Goal: Obtain resource: Download file/media

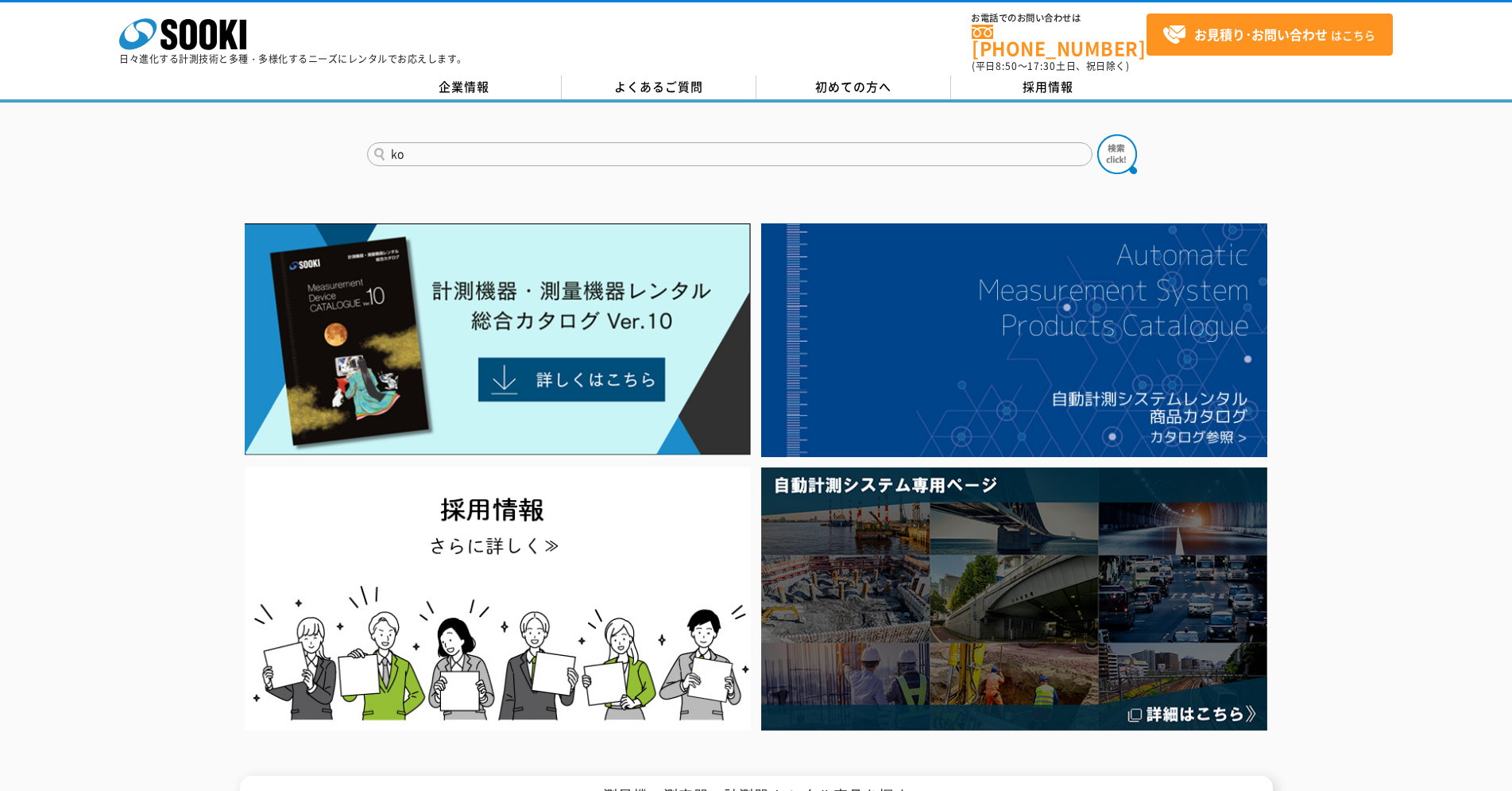
type input "k"
click at [457, 149] on input "コンクリートハンマー" at bounding box center [730, 154] width 725 height 24
click at [549, 151] on input "コンクリートテストハンマー" at bounding box center [730, 154] width 725 height 24
click at [1097, 134] on button at bounding box center [1117, 154] width 40 height 40
type input "コンクリートテストハンマー"
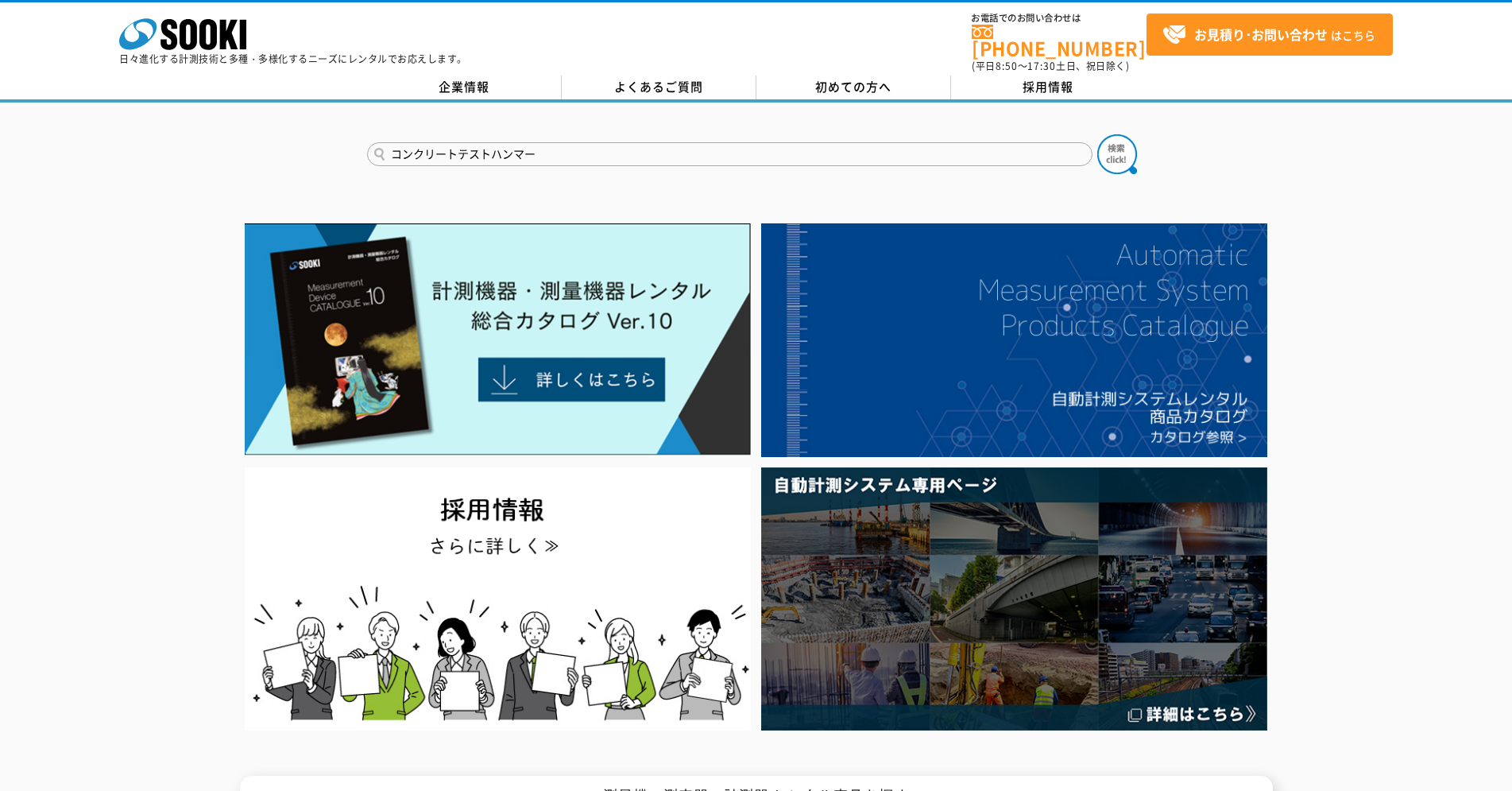
click at [1097, 134] on button at bounding box center [1117, 154] width 40 height 40
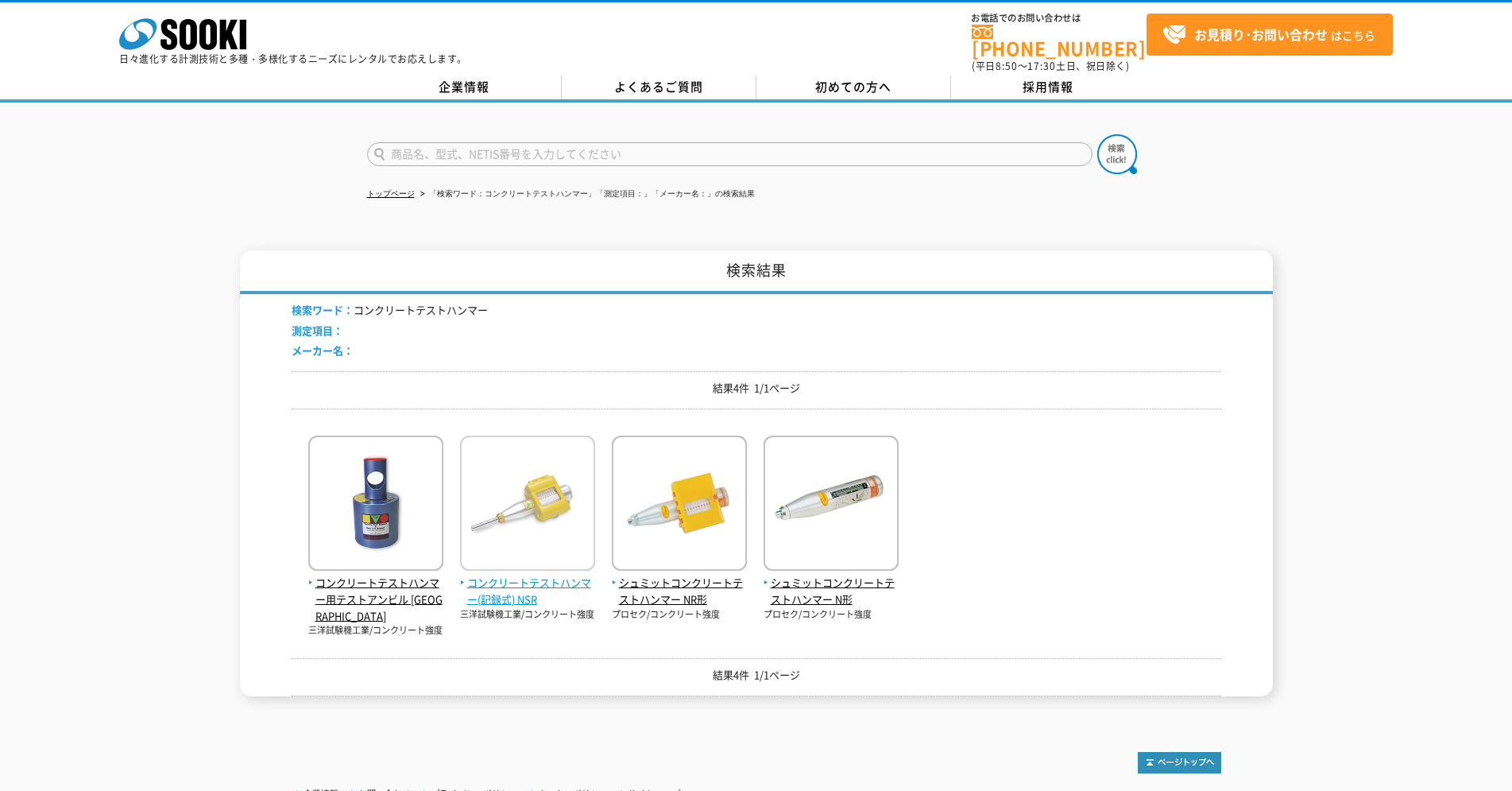
click at [542, 587] on span "コンクリートテストハンマー(記録式) NSR" at bounding box center [528, 591] width 135 height 33
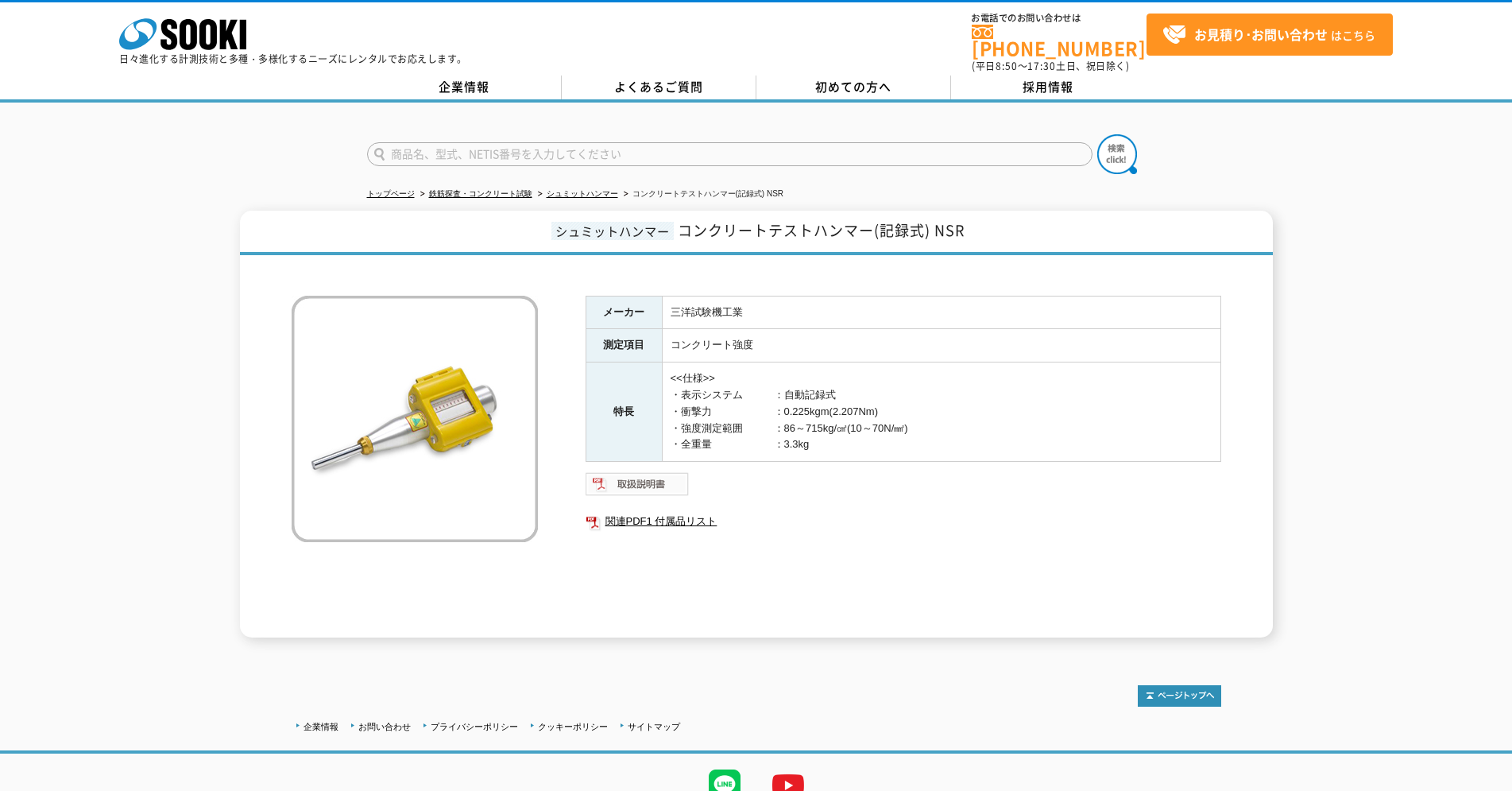
click at [654, 472] on img at bounding box center [637, 484] width 104 height 26
click at [694, 525] on link "関連PDF1 付属品リスト" at bounding box center [903, 521] width 636 height 21
